Goal: Task Accomplishment & Management: Manage account settings

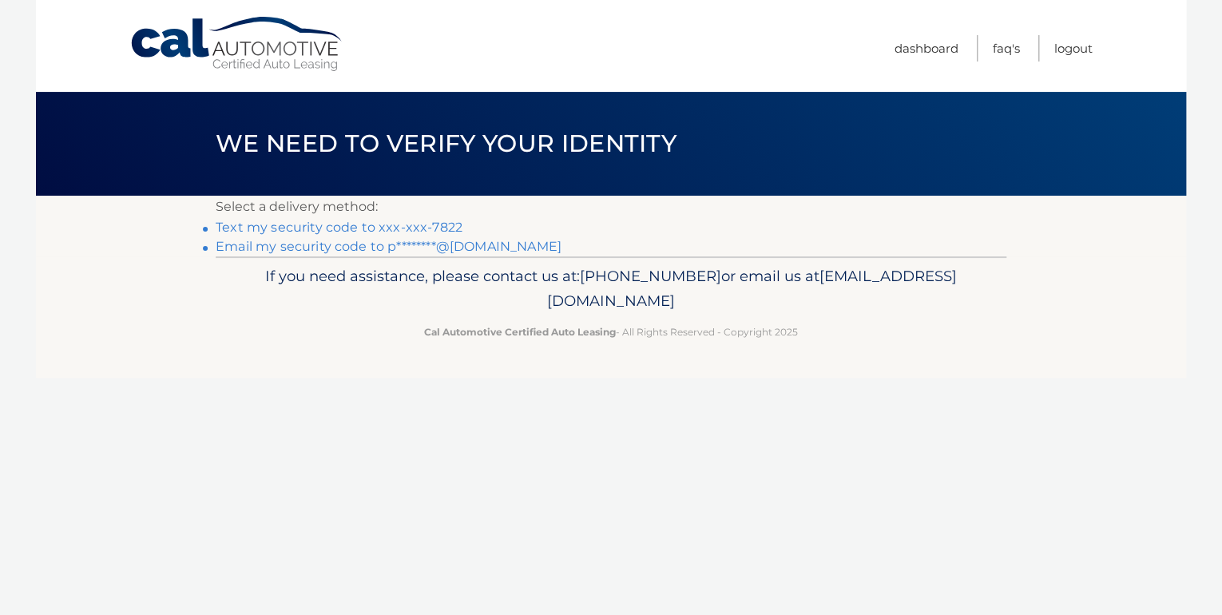
click at [428, 227] on link "Text my security code to xxx-xxx-7822" at bounding box center [339, 227] width 247 height 15
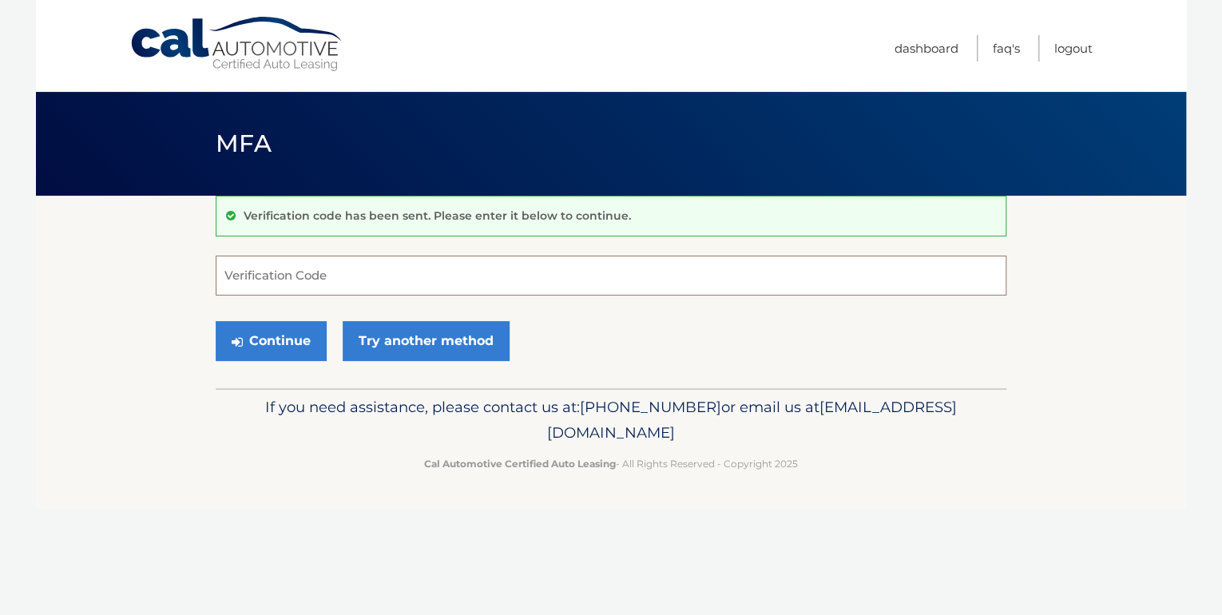
click at [431, 272] on input "Verification Code" at bounding box center [611, 276] width 791 height 40
type input "935898"
click at [278, 339] on button "Continue" at bounding box center [271, 341] width 111 height 40
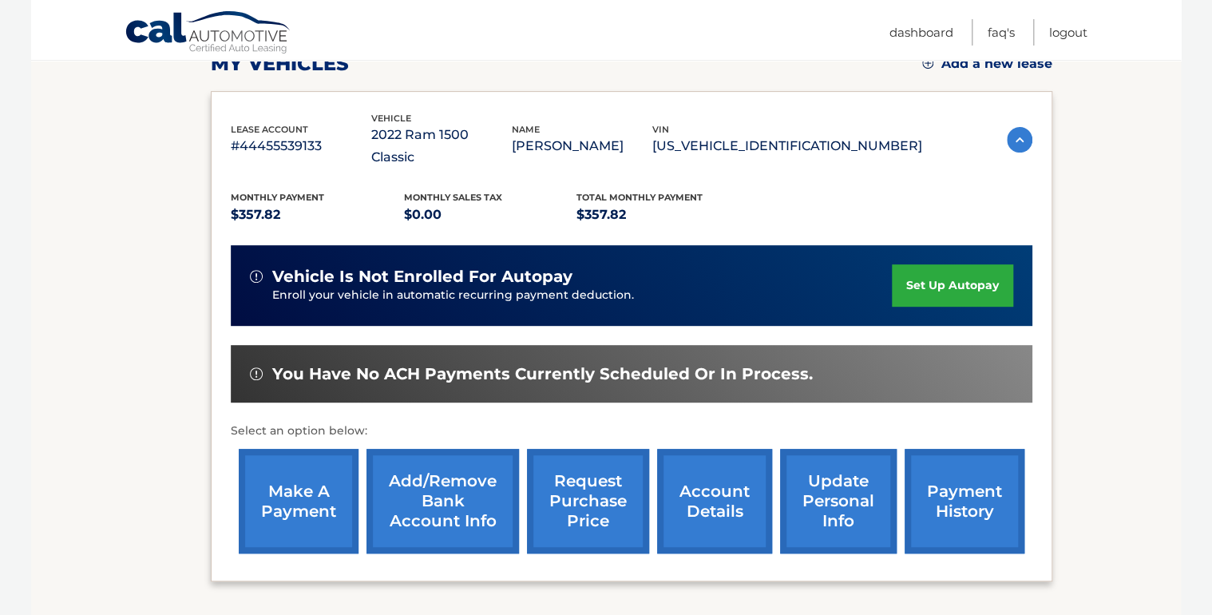
scroll to position [319, 0]
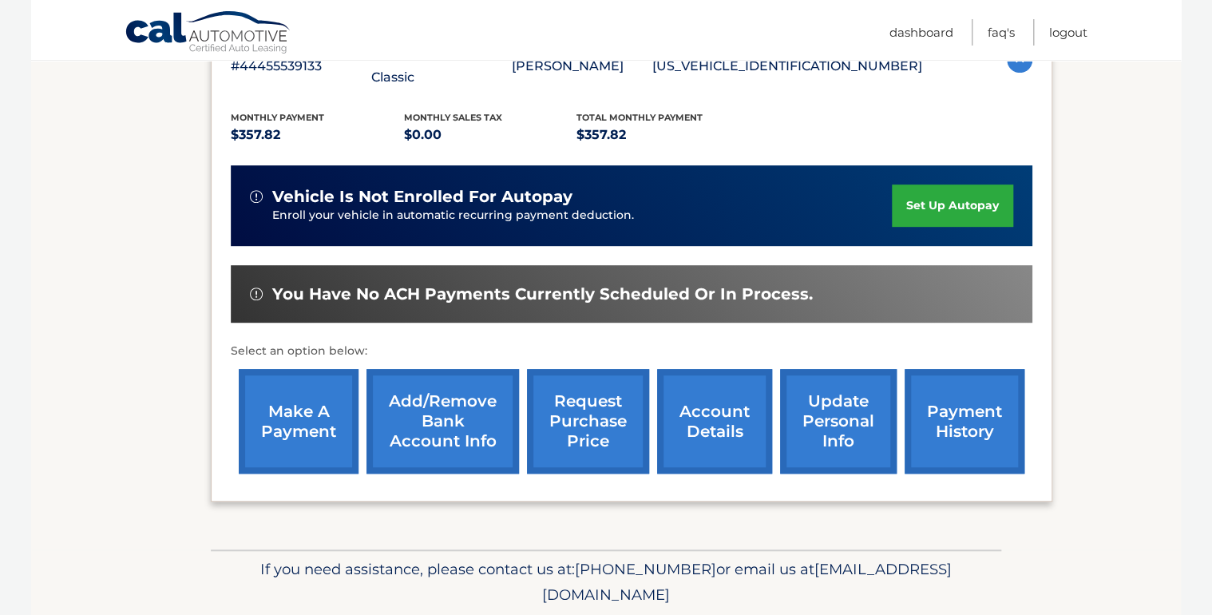
click at [312, 406] on link "make a payment" at bounding box center [299, 421] width 120 height 105
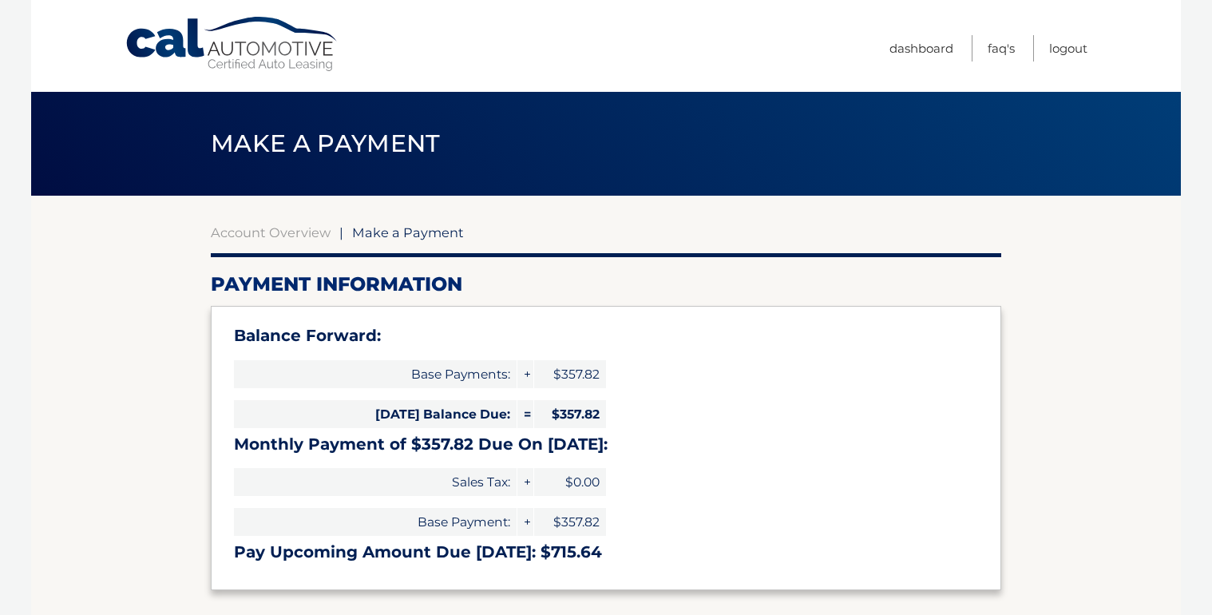
select select "NDg2Yzc5MWUtYmUyZS00YTY0LWFkNTUtNzUyZWI4MTdiZDNh"
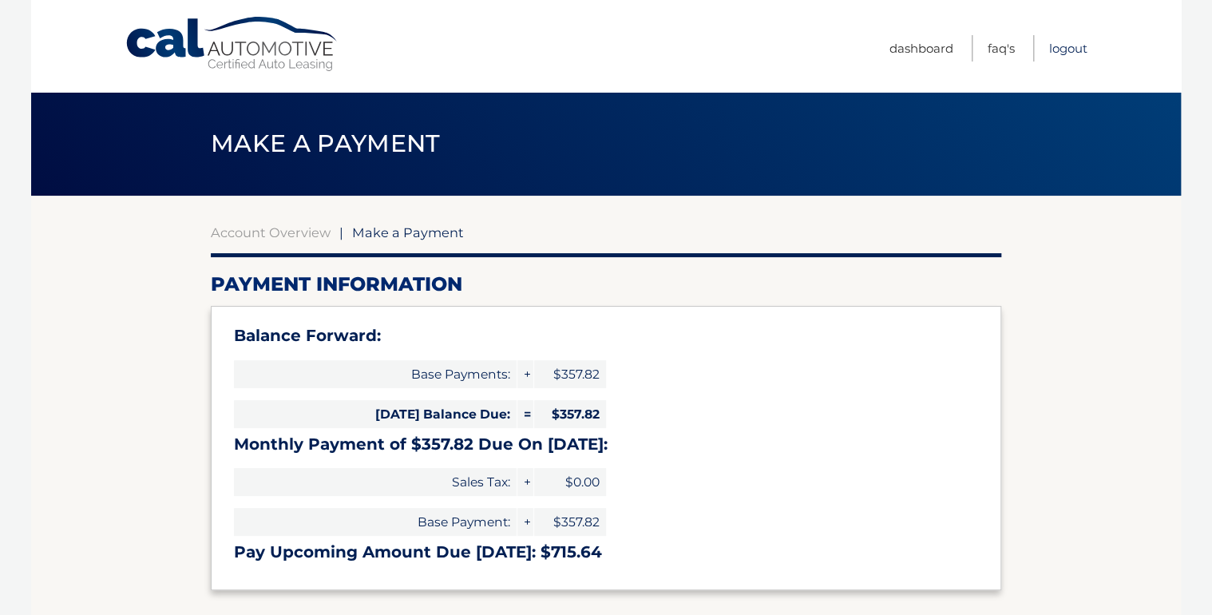
click at [1070, 48] on link "Logout" at bounding box center [1069, 48] width 38 height 26
